Goal: Browse casually: Explore the website without a specific task or goal

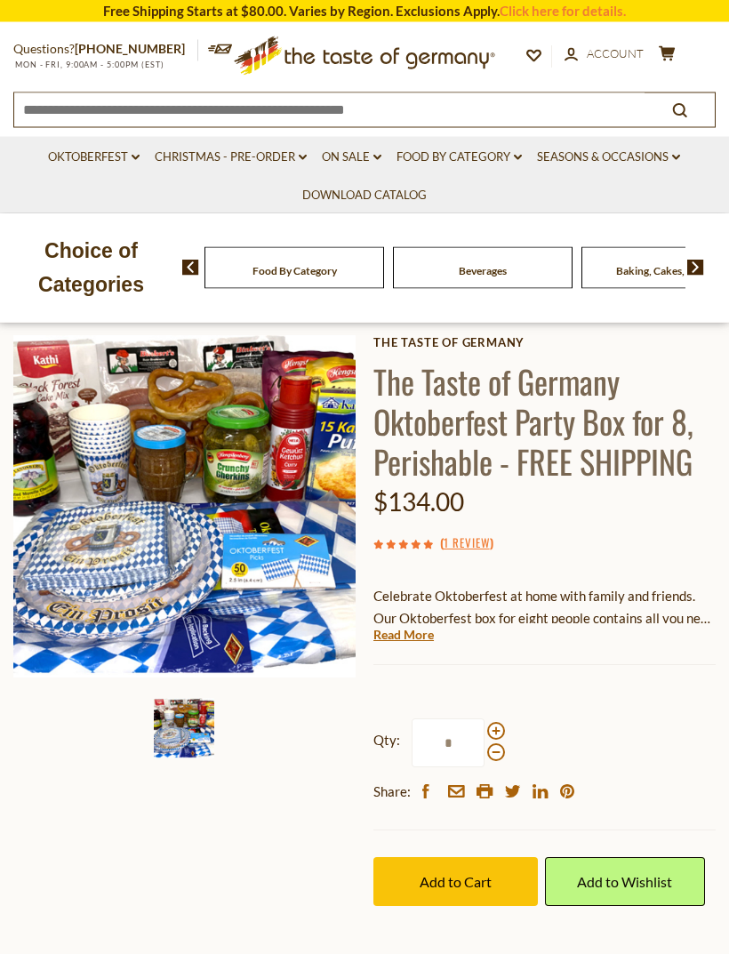
scroll to position [102, 0]
click at [704, 268] on img at bounding box center [695, 268] width 17 height 16
click at [702, 273] on img at bounding box center [695, 268] width 17 height 16
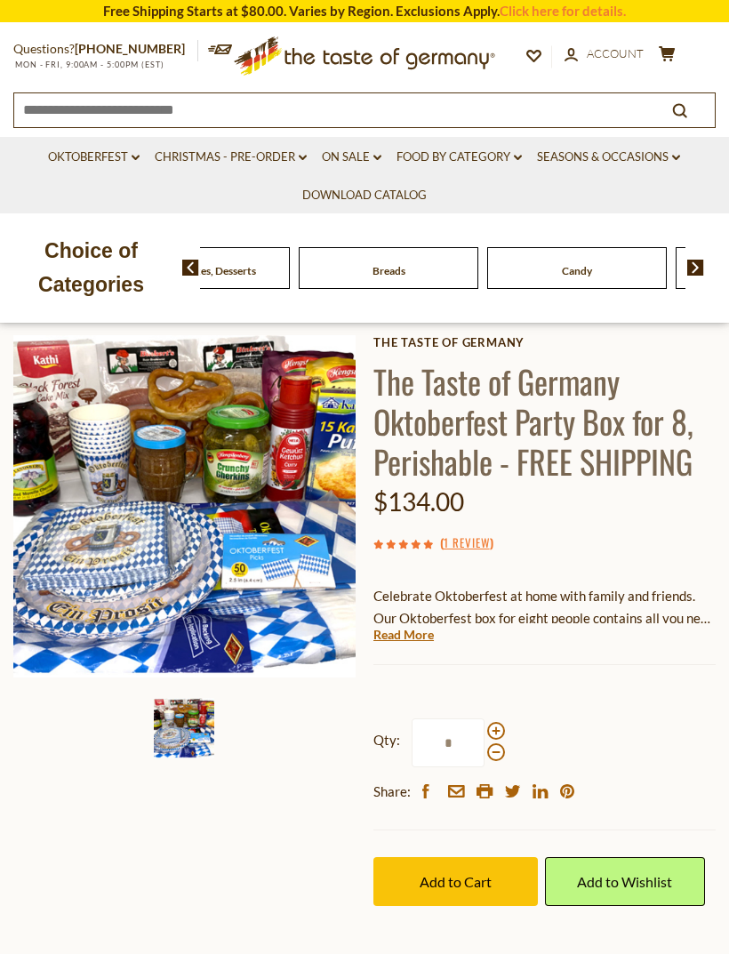
click at [700, 271] on img at bounding box center [695, 268] width 17 height 16
click at [698, 271] on img at bounding box center [695, 268] width 17 height 16
click at [701, 271] on img at bounding box center [695, 268] width 17 height 16
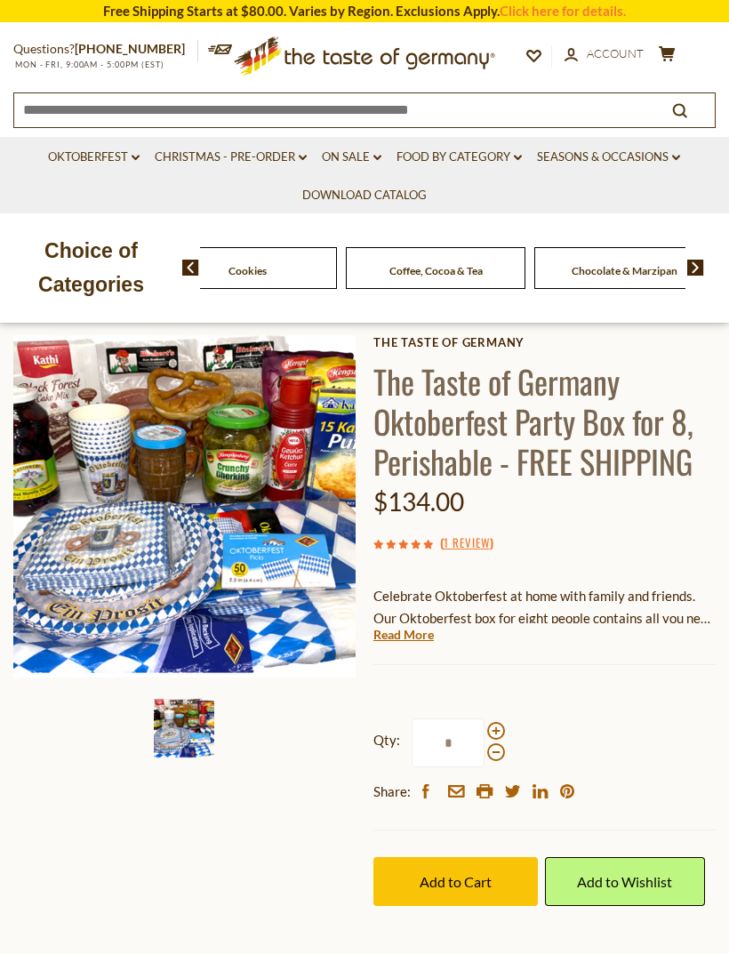
click at [702, 270] on img at bounding box center [695, 268] width 17 height 16
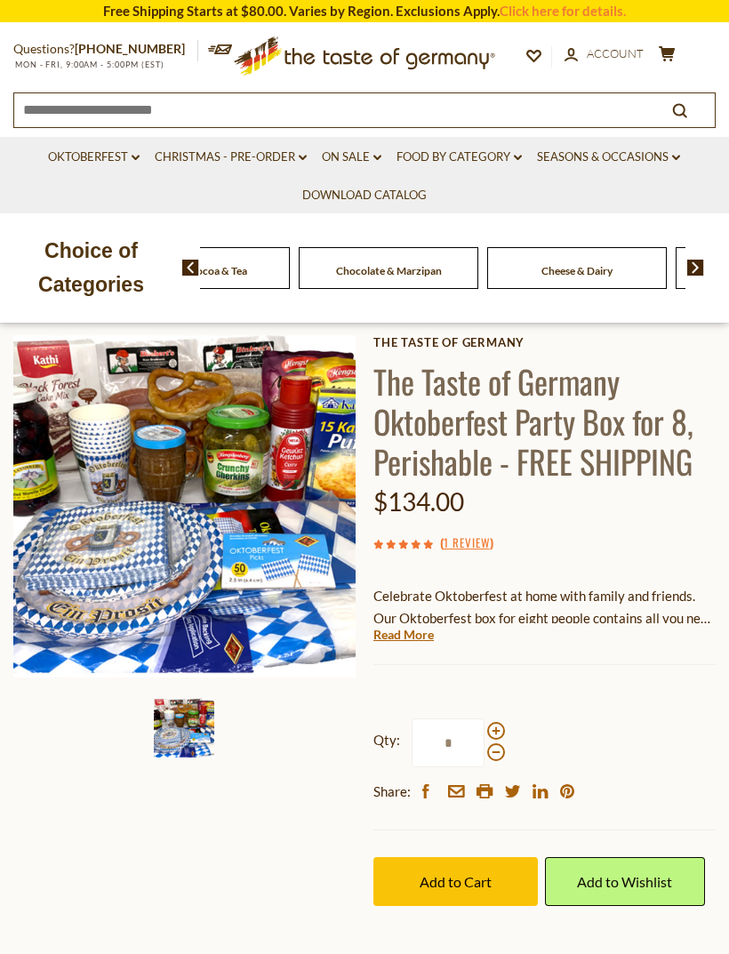
click at [698, 267] on img at bounding box center [695, 268] width 17 height 16
click at [699, 267] on img at bounding box center [695, 268] width 17 height 16
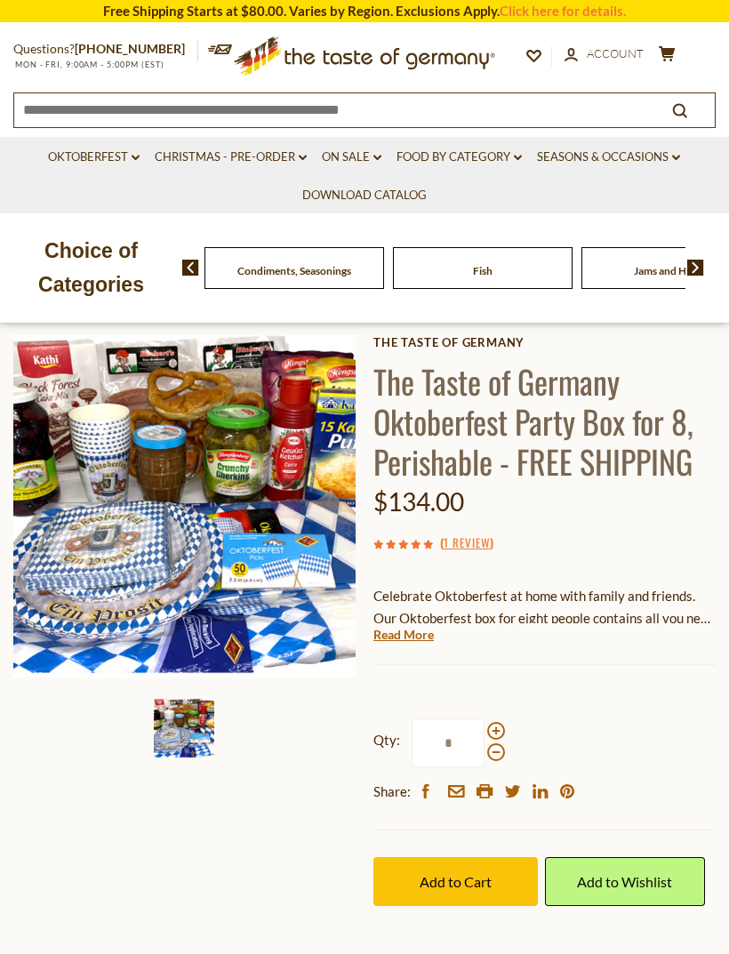
click at [699, 268] on img at bounding box center [695, 268] width 17 height 16
click at [700, 271] on img at bounding box center [695, 268] width 17 height 16
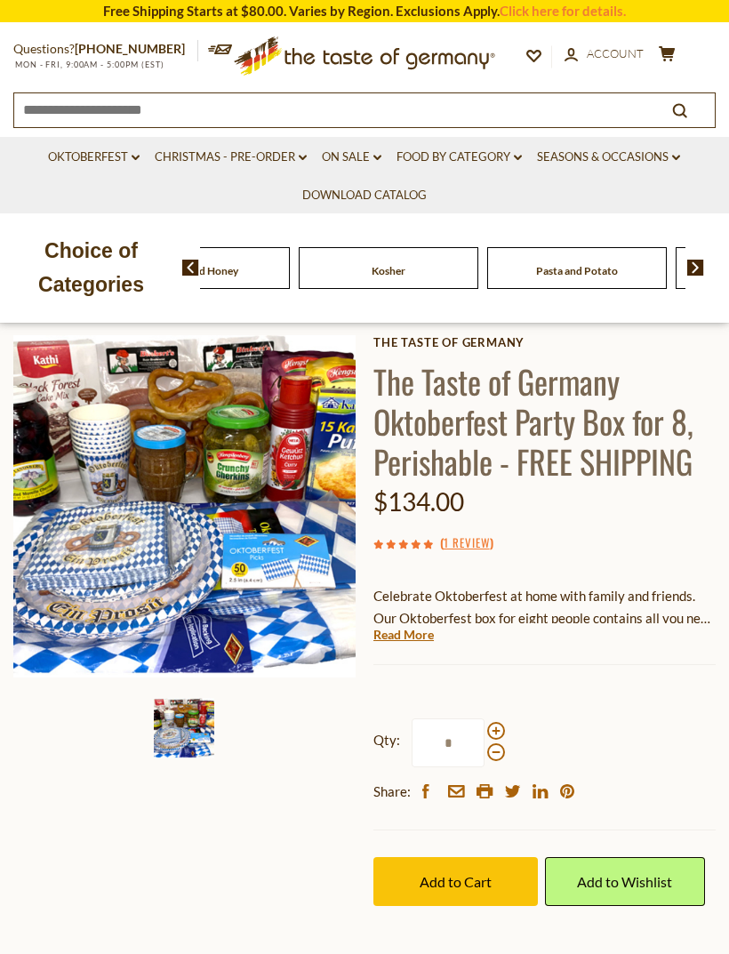
click at [698, 266] on img at bounding box center [695, 268] width 17 height 16
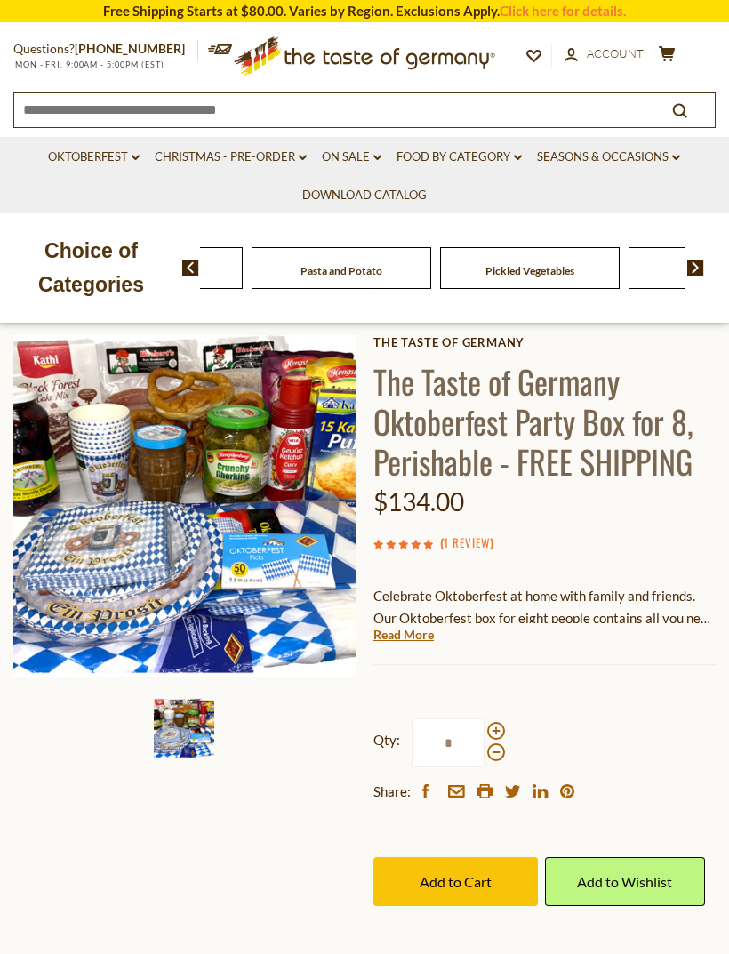
click at [696, 267] on img at bounding box center [695, 268] width 17 height 16
